Goal: Transaction & Acquisition: Purchase product/service

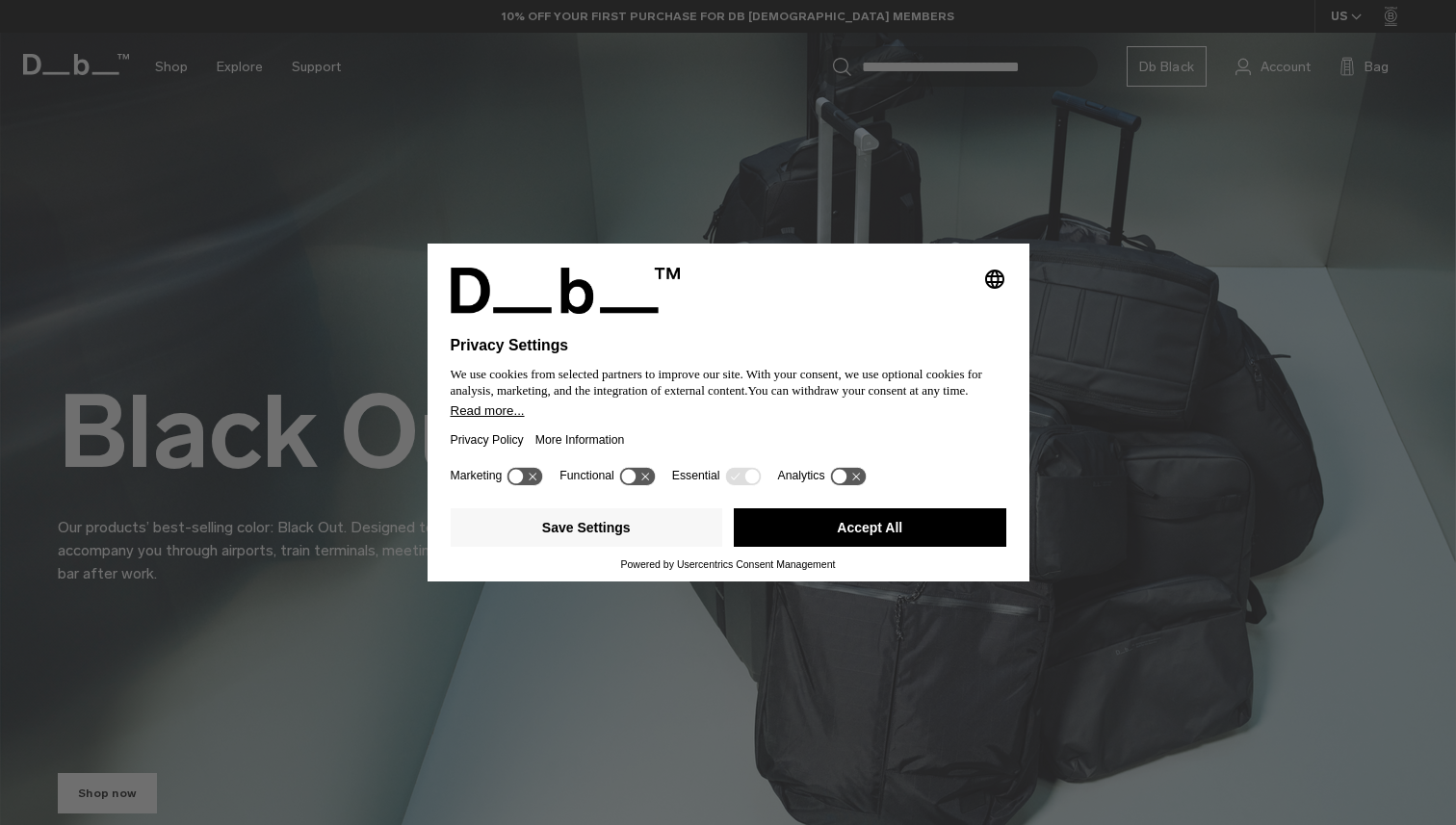
click at [781, 531] on button "Accept All" at bounding box center [869, 527] width 273 height 39
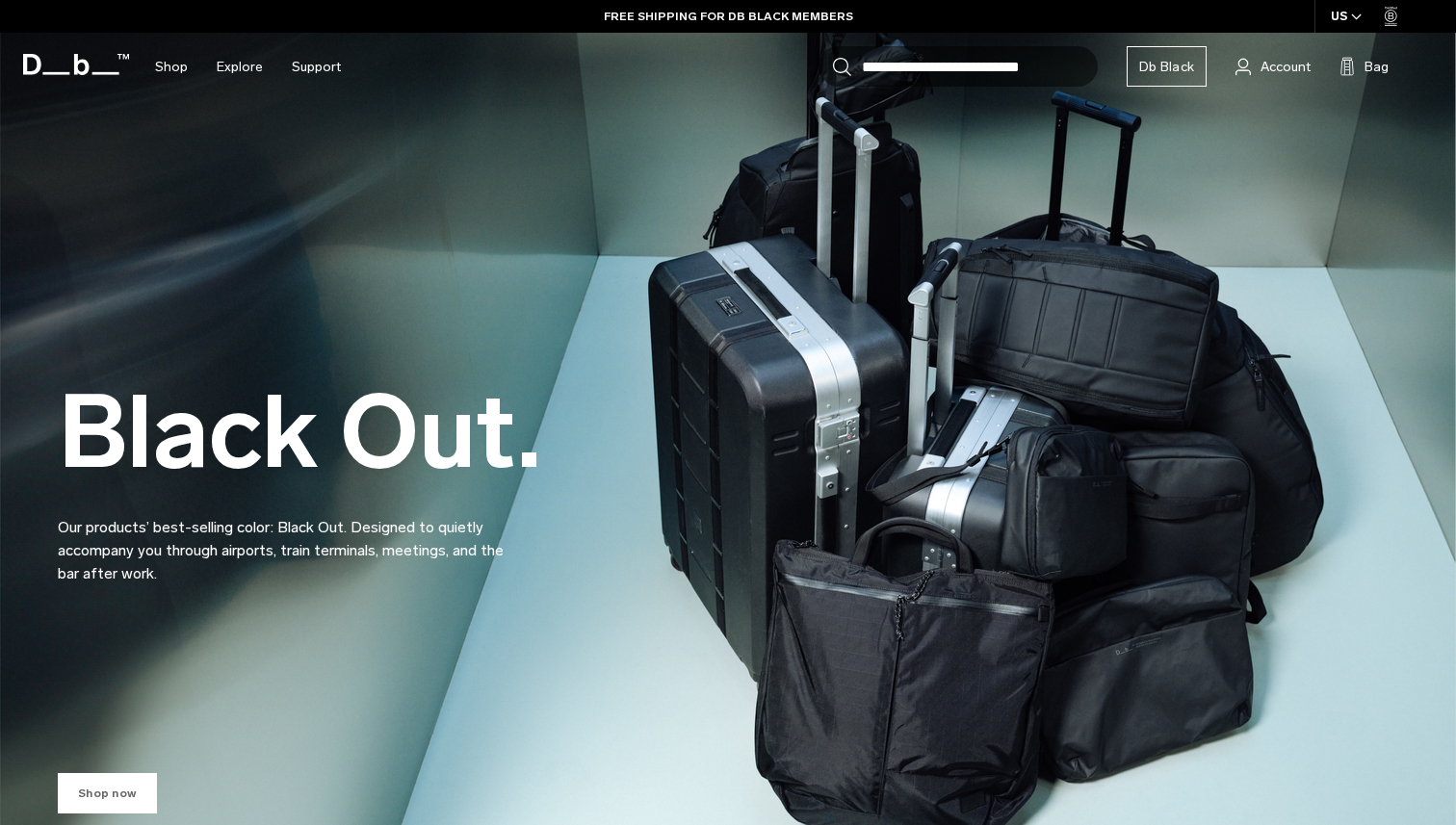
click at [106, 788] on link "Shop now" at bounding box center [107, 793] width 99 height 40
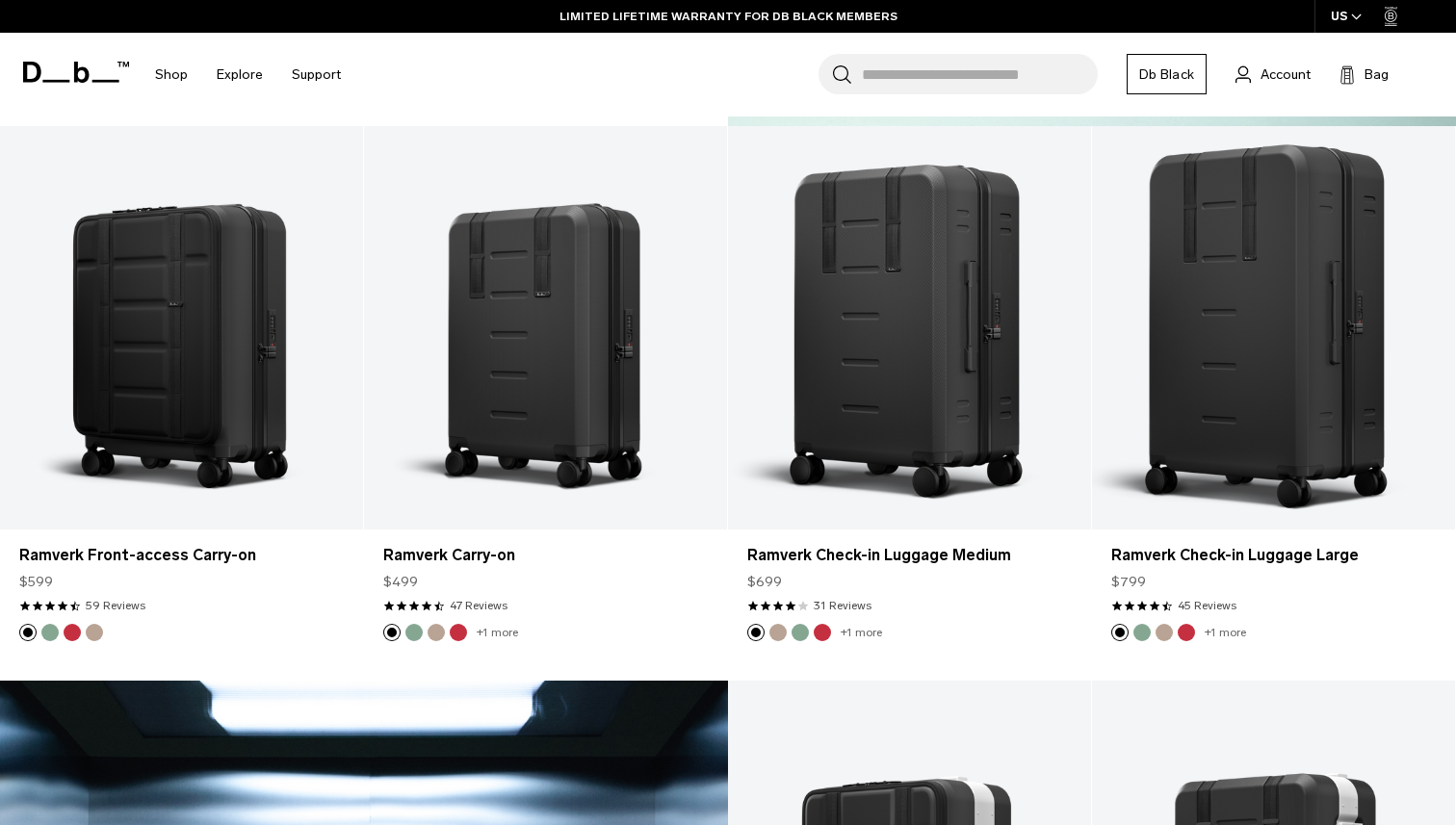
scroll to position [2023, 0]
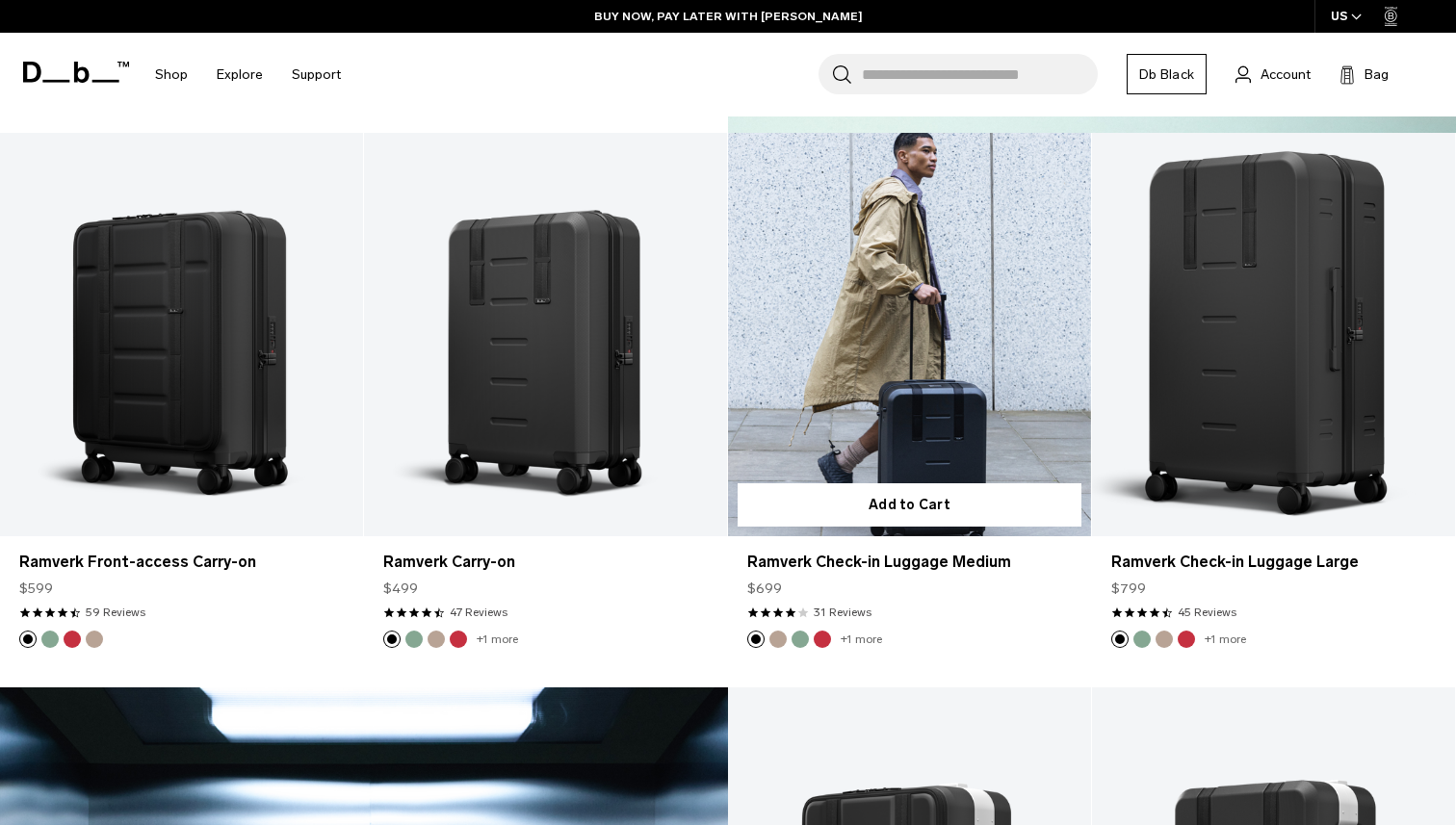
click at [996, 410] on link "Ramverk Check-in Luggage Medium" at bounding box center [909, 335] width 363 height 404
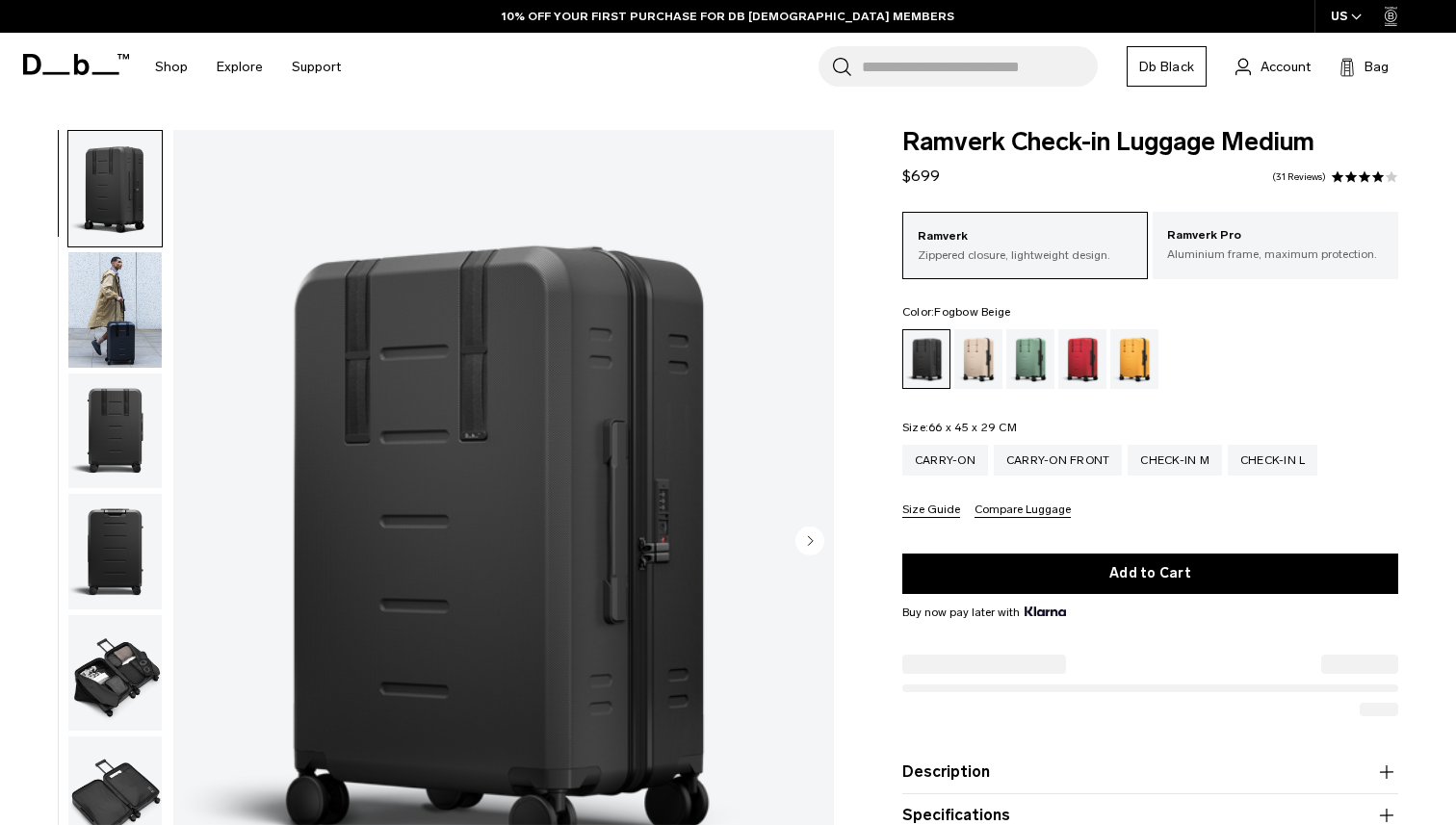
click at [984, 365] on div "Fogbow Beige" at bounding box center [978, 360] width 49 height 60
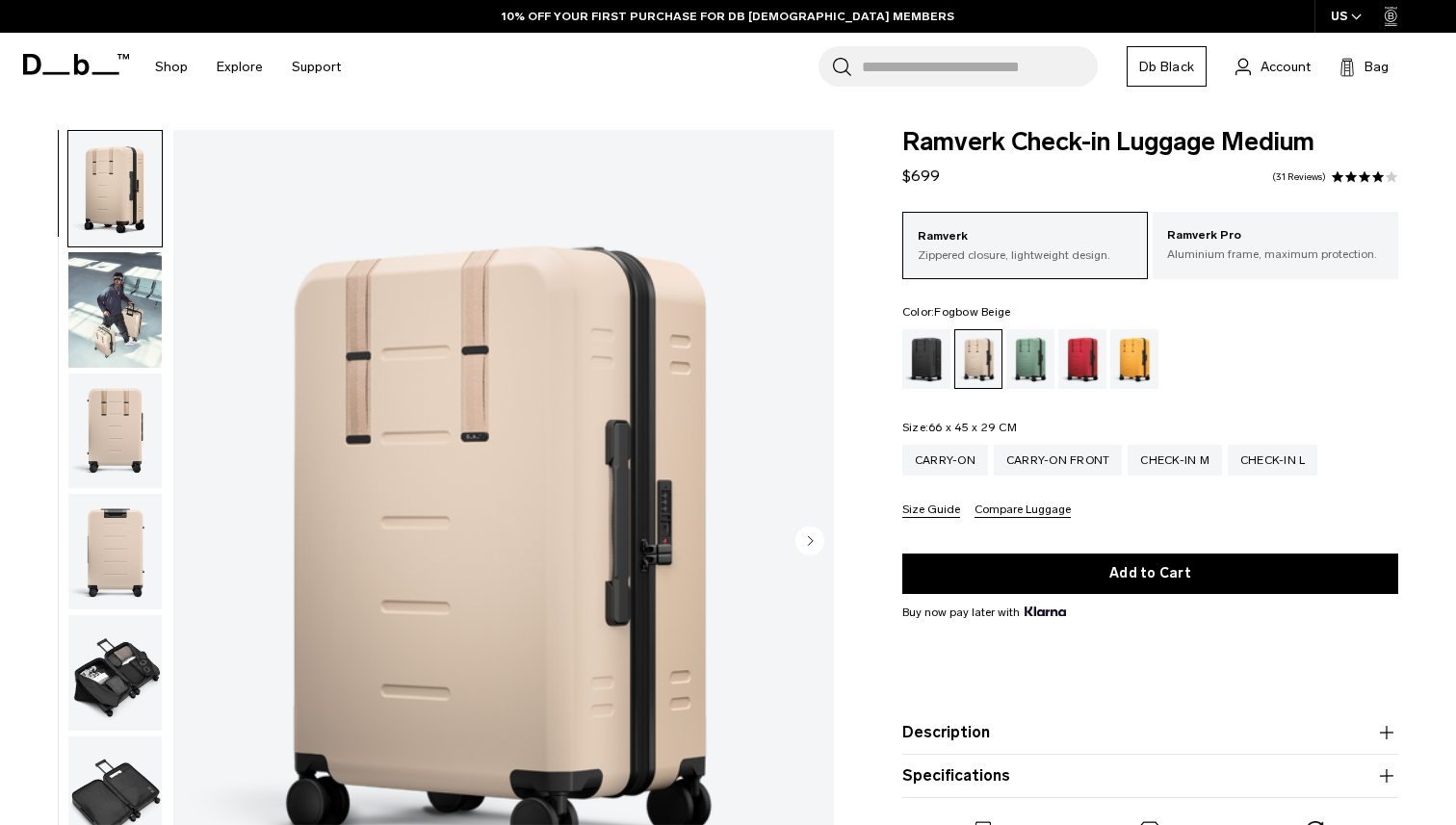
click at [127, 325] on img "button" at bounding box center [114, 311] width 93 height 116
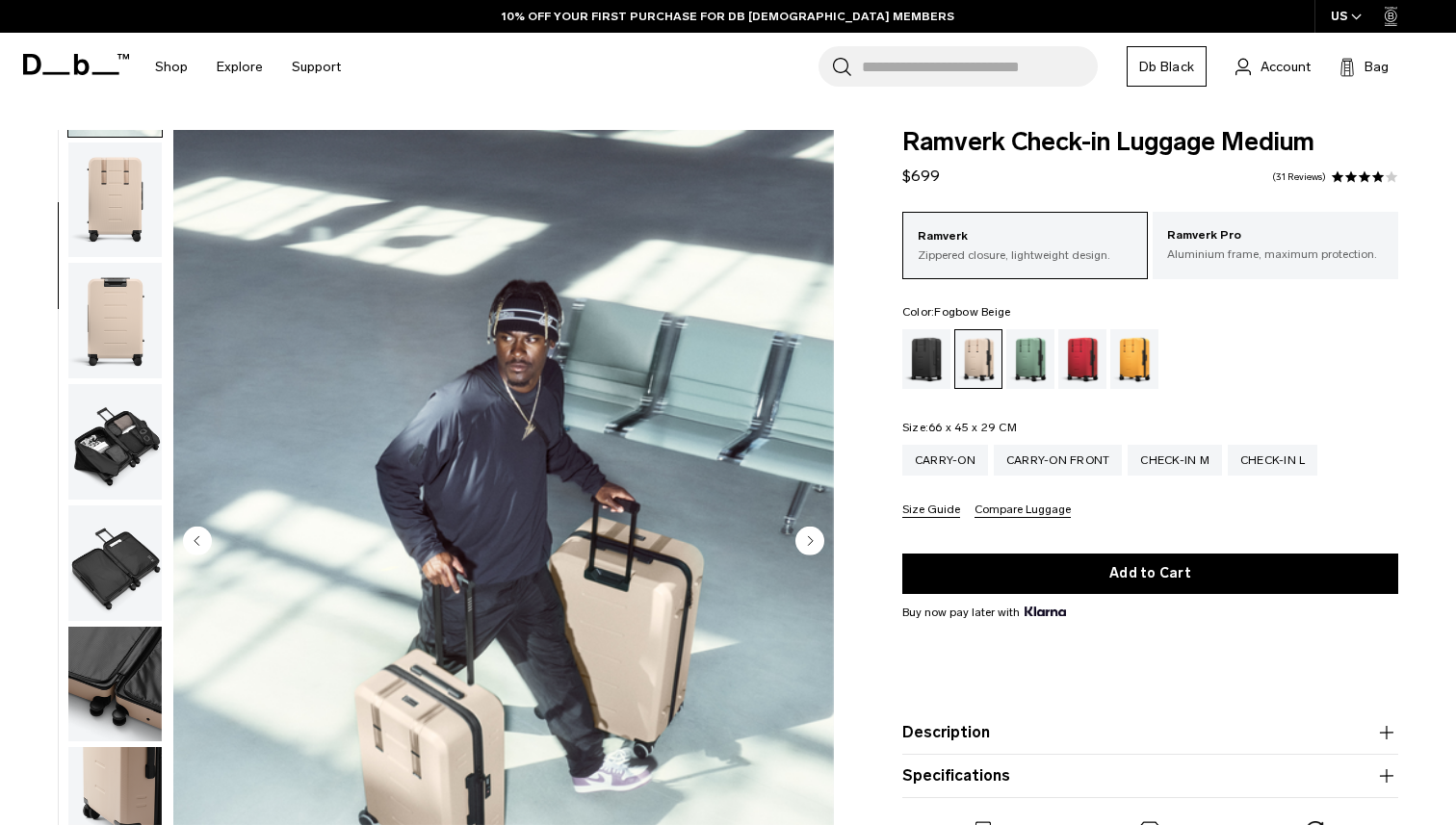
scroll to position [348, 0]
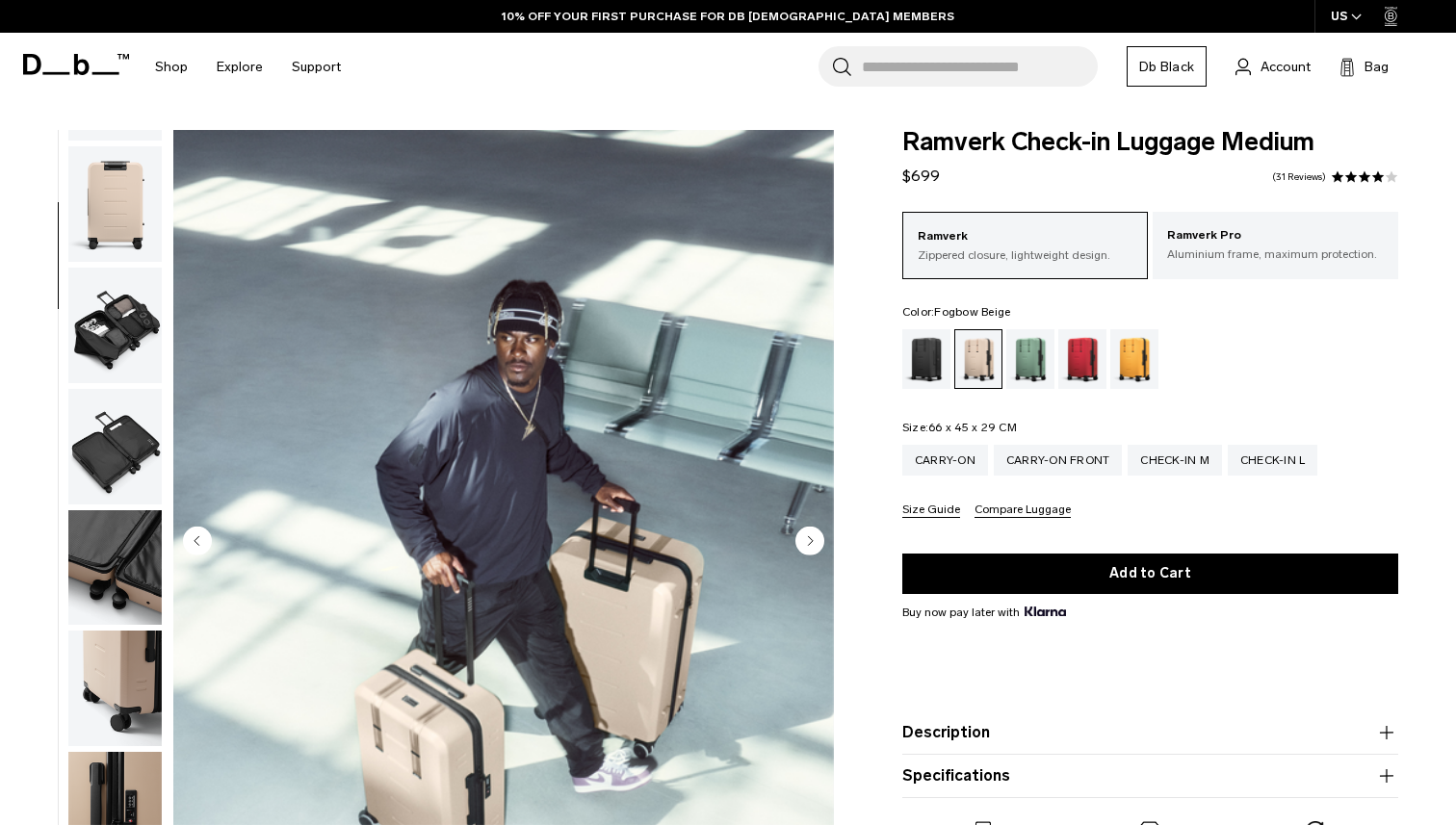
click at [114, 432] on img "button" at bounding box center [114, 446] width 93 height 116
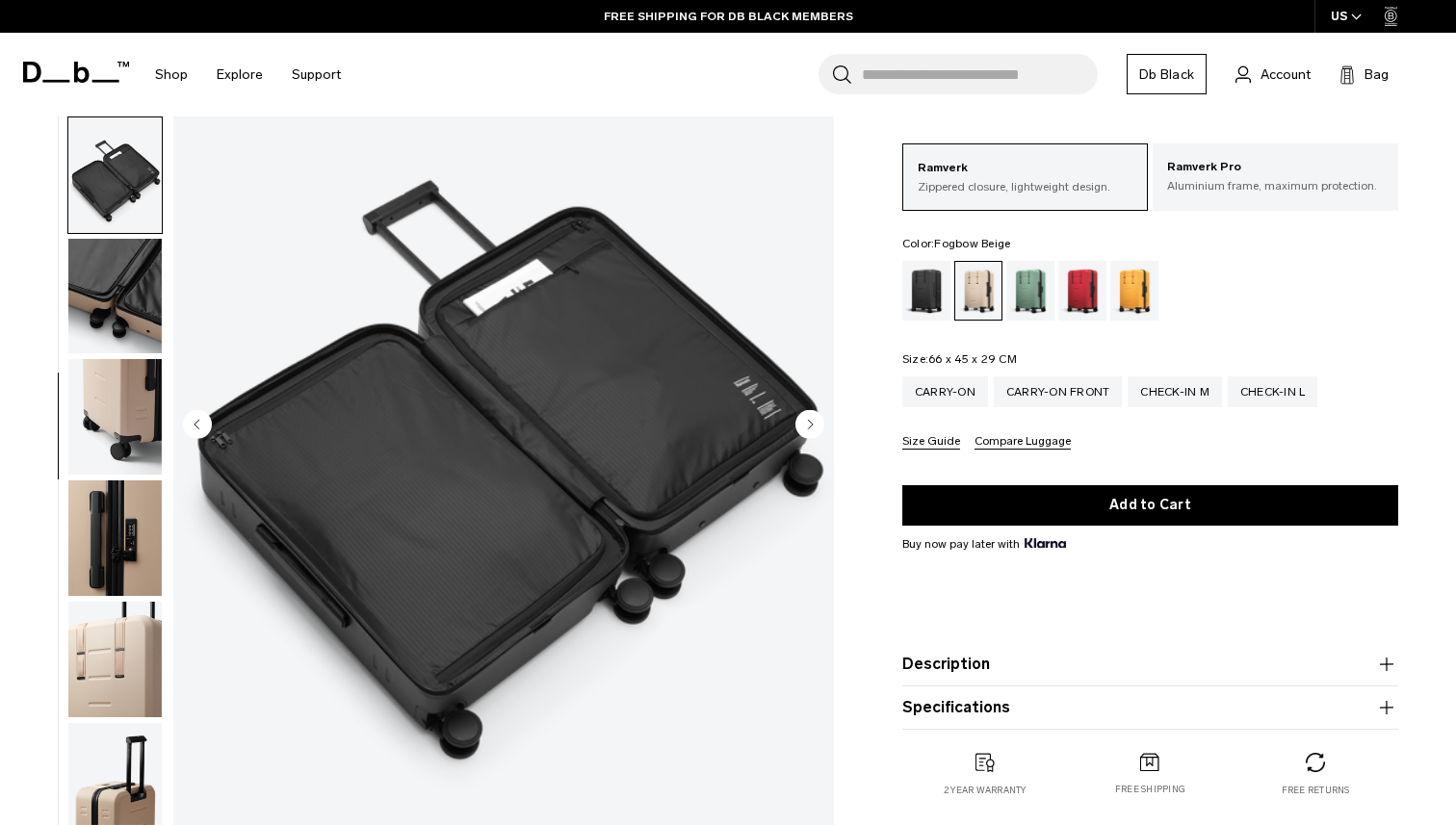
scroll to position [0, 0]
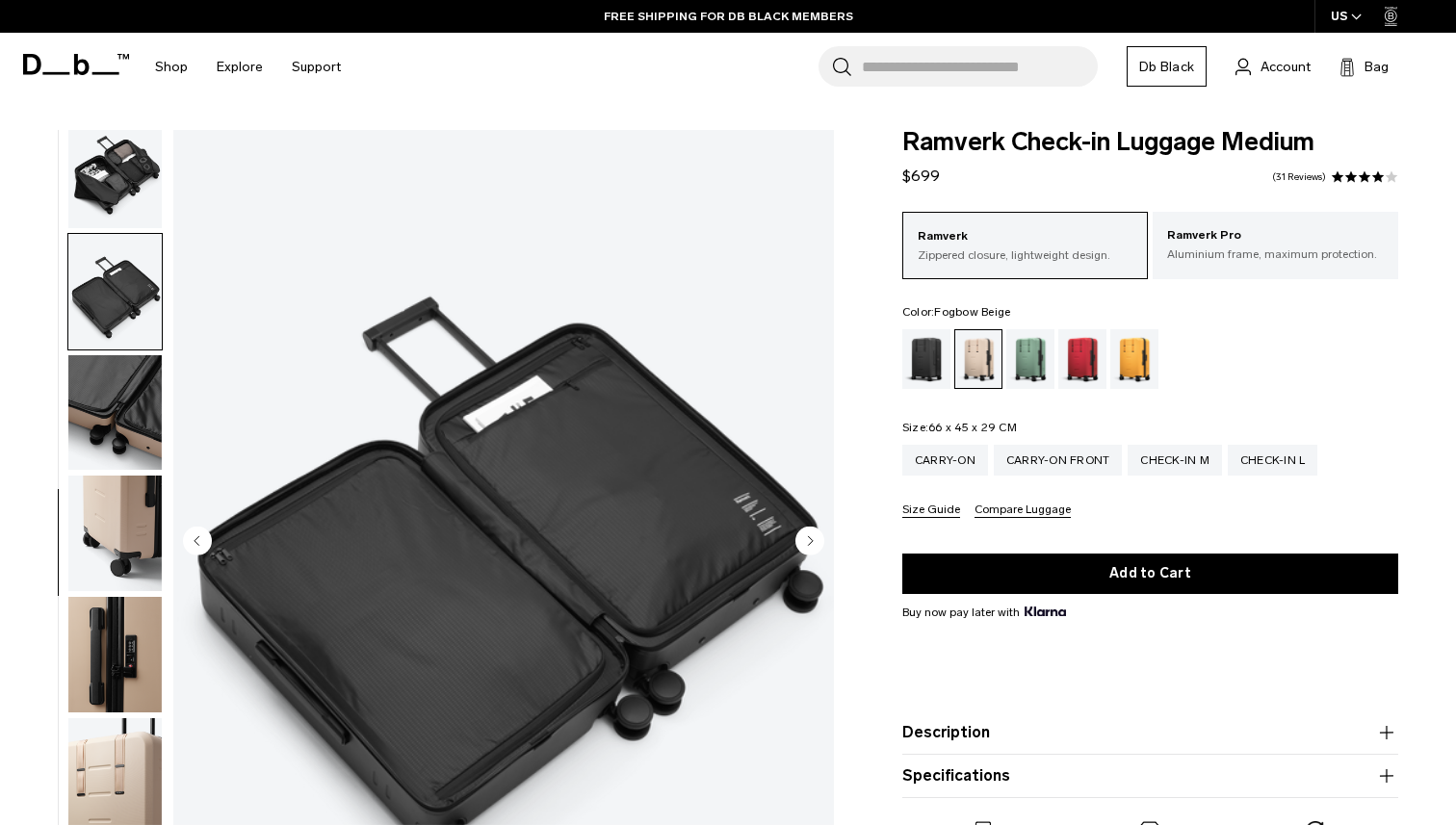
click at [125, 294] on img "button" at bounding box center [114, 292] width 93 height 116
click at [120, 193] on img "button" at bounding box center [114, 171] width 93 height 116
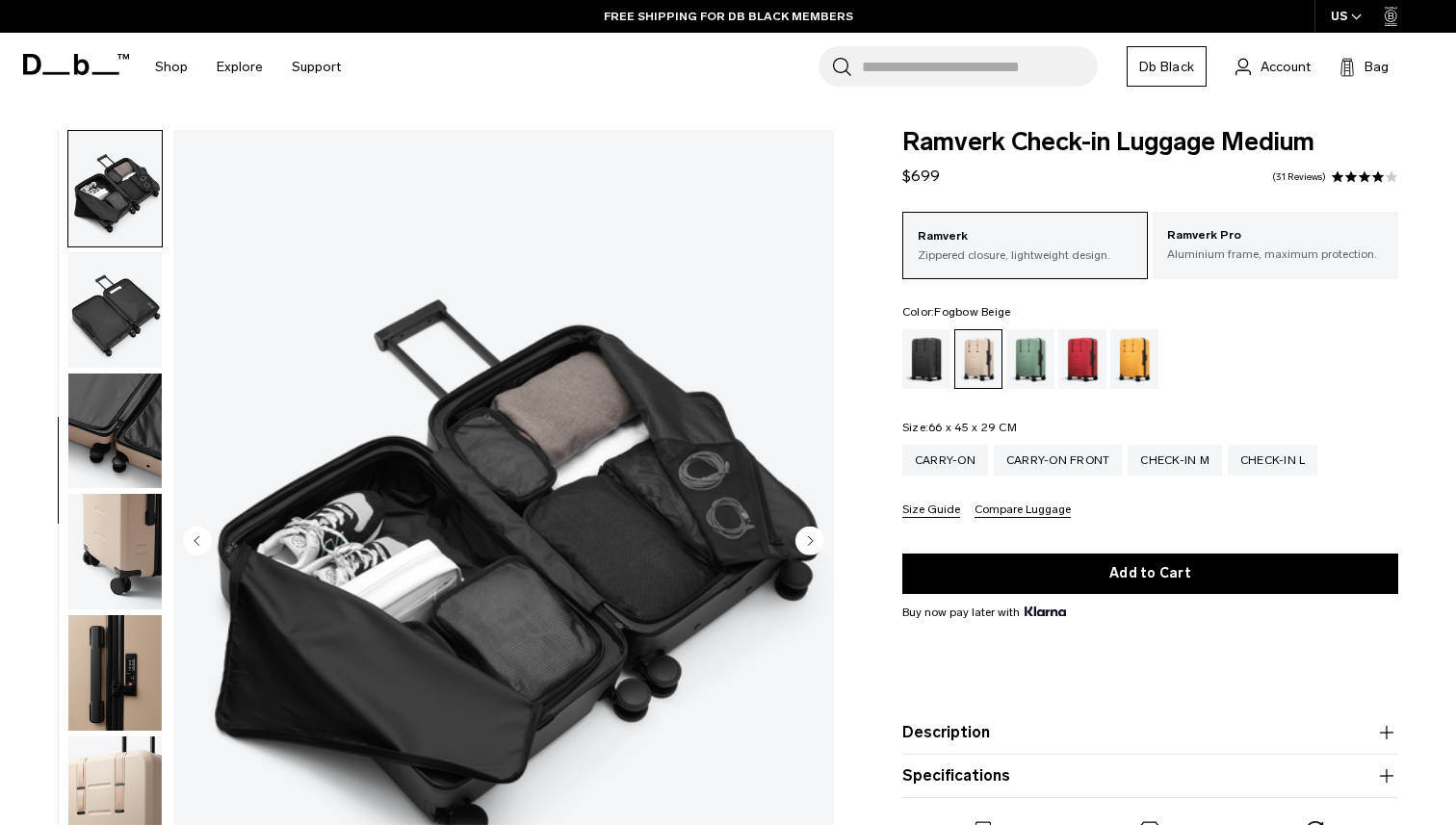
scroll to position [484, 0]
click at [926, 343] on div "Black Out" at bounding box center [926, 360] width 49 height 60
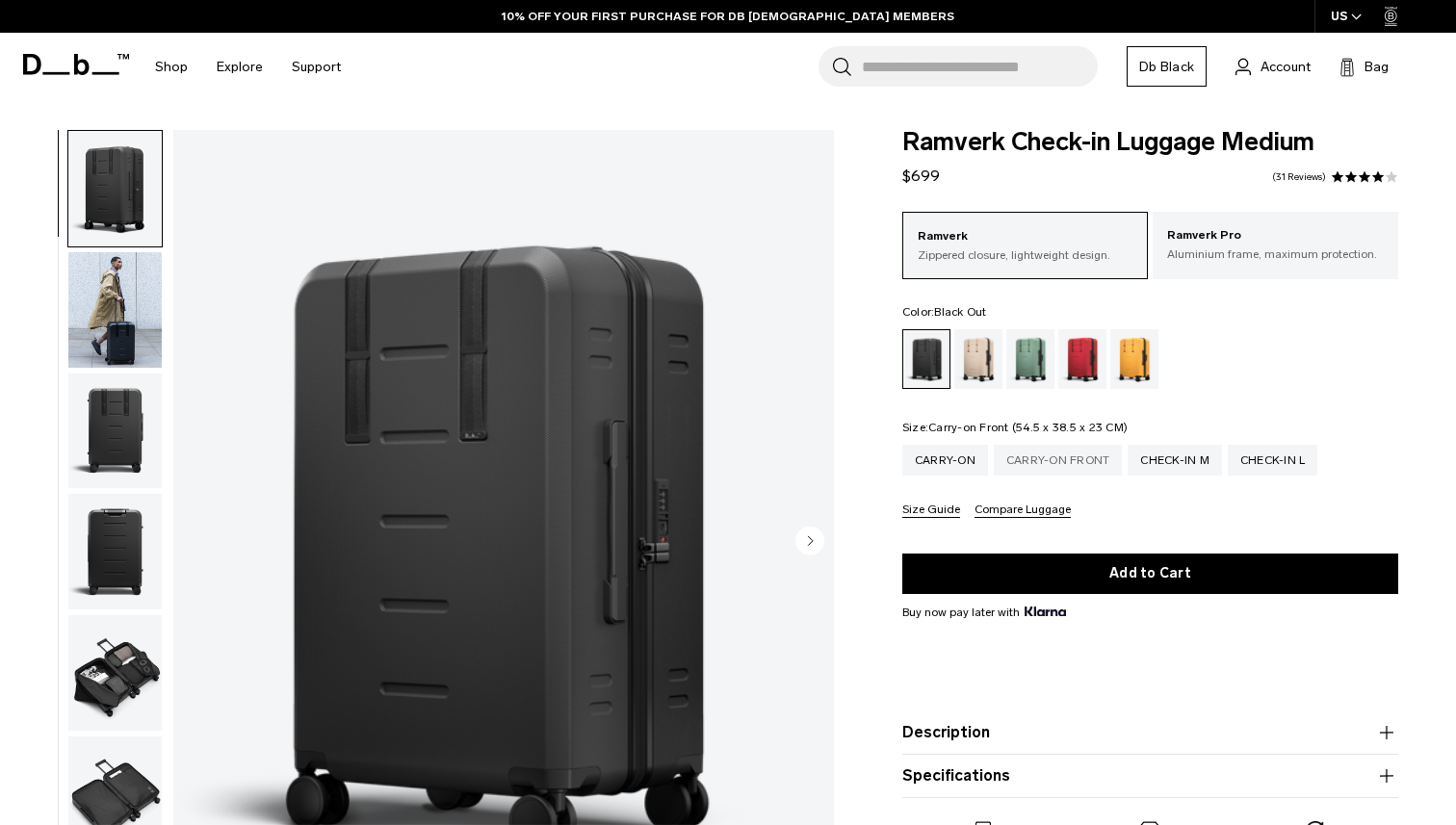
click at [1079, 473] on div "Carry-on Front" at bounding box center [1058, 459] width 129 height 31
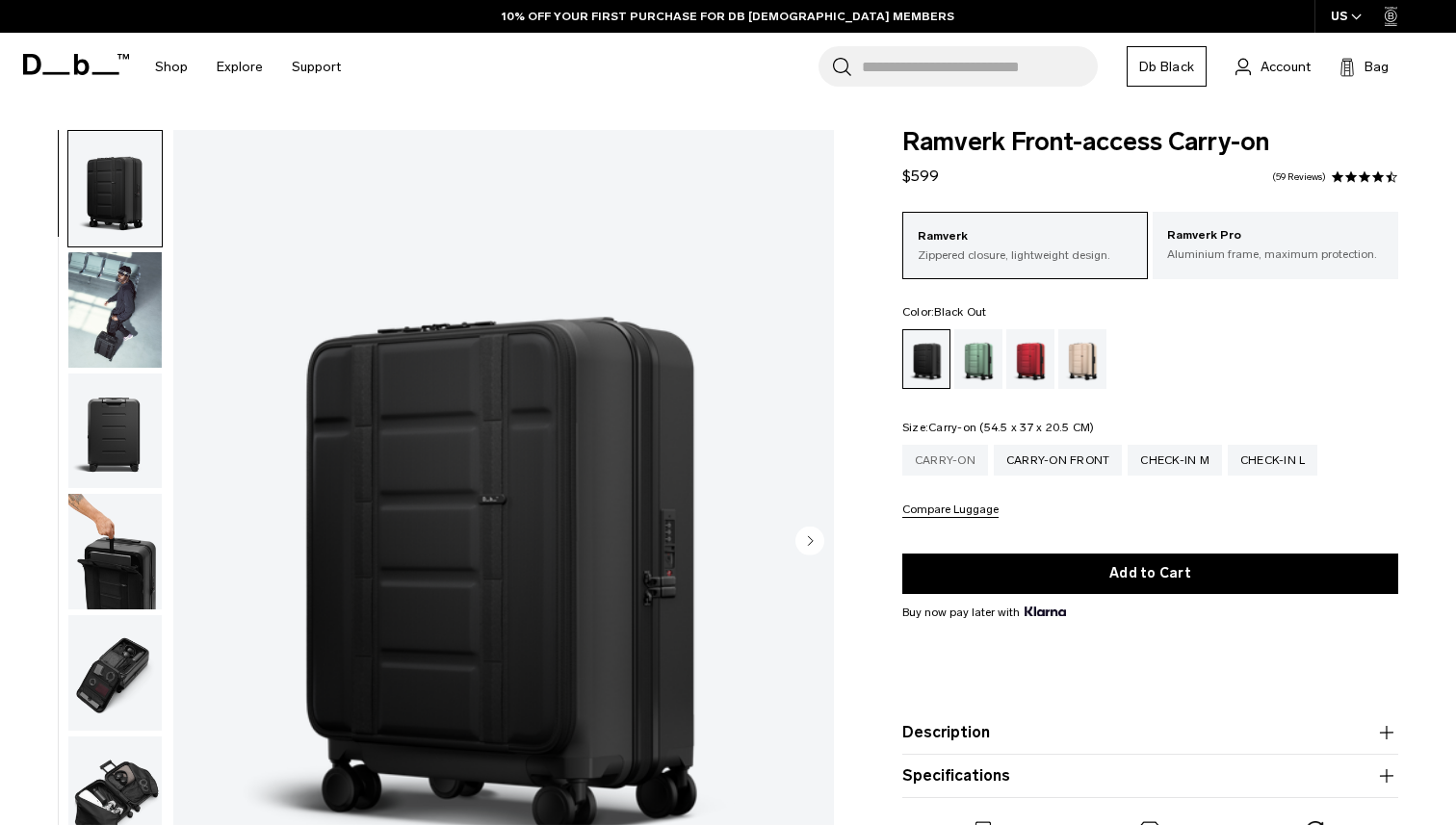
click at [957, 451] on div "Carry-on" at bounding box center [945, 459] width 86 height 31
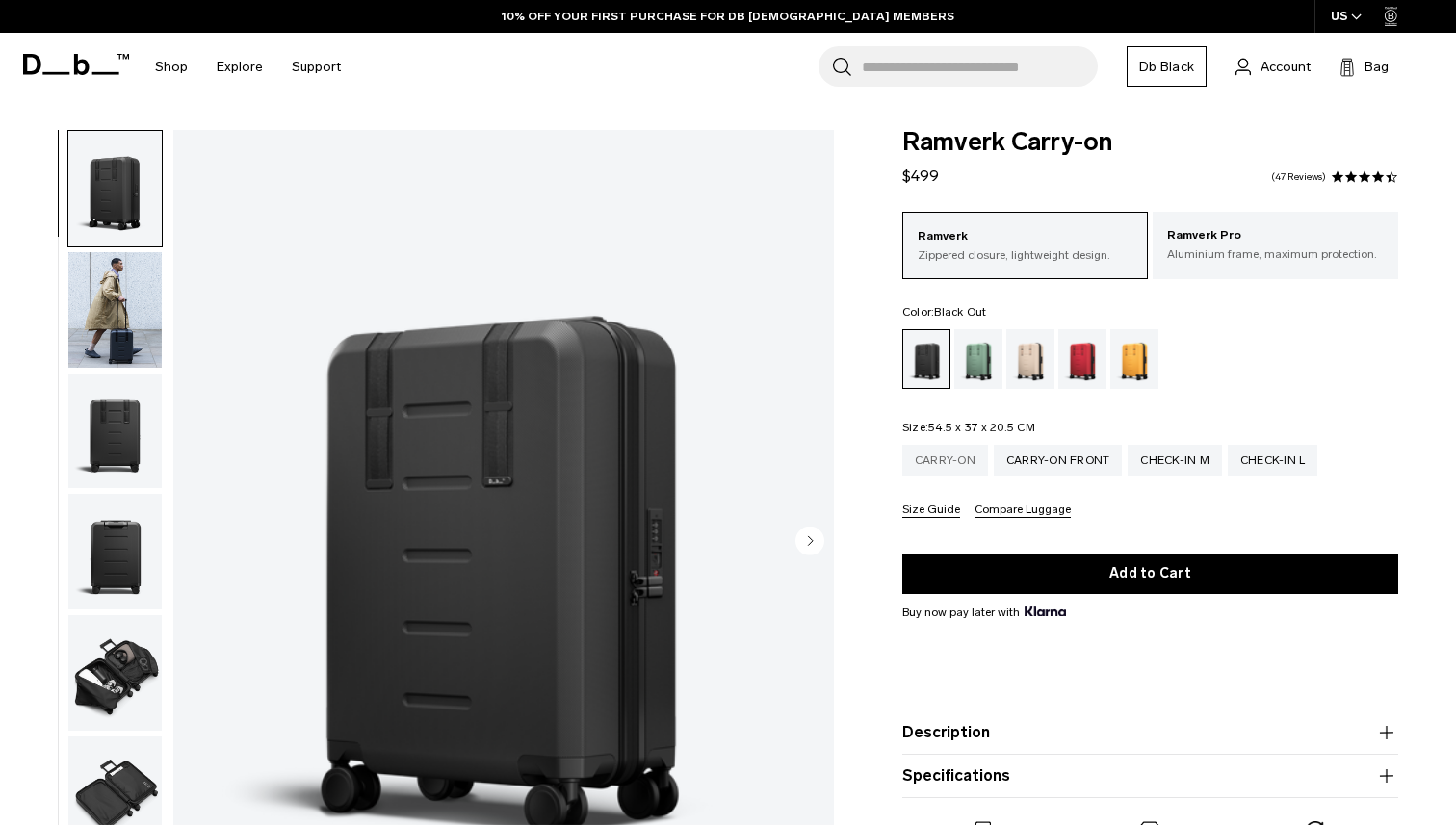
scroll to position [73, 0]
